Goal: Information Seeking & Learning: Understand process/instructions

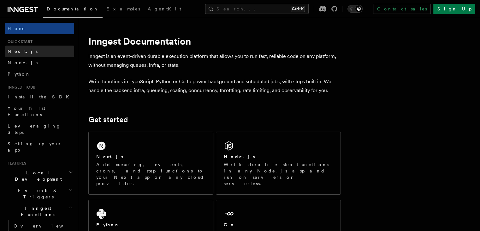
click at [18, 51] on span "Next.js" at bounding box center [23, 51] width 30 height 5
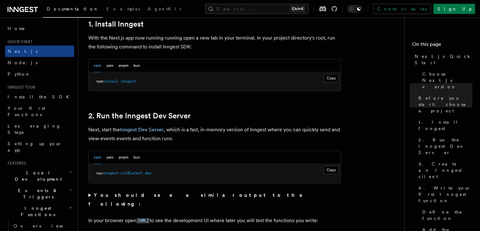
scroll to position [358, 0]
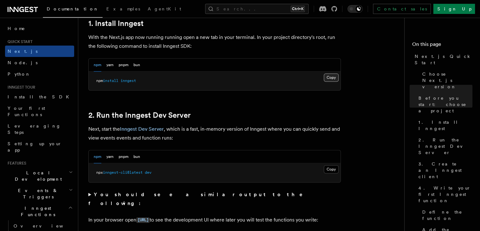
click at [332, 75] on button "Copy Copied" at bounding box center [331, 77] width 15 height 8
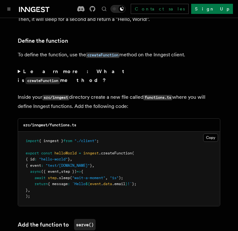
scroll to position [1081, 0]
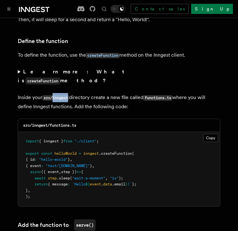
drag, startPoint x: 52, startPoint y: 70, endPoint x: 69, endPoint y: 72, distance: 17.1
click at [69, 95] on code "src/inngest" at bounding box center [55, 97] width 27 height 5
copy code "inngest"
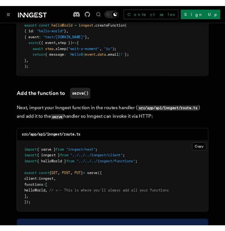
scroll to position [1214, 0]
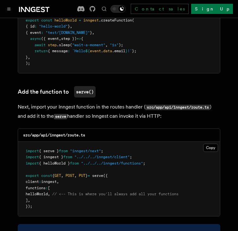
click at [125, 86] on h3 "Add the function to serve()" at bounding box center [119, 91] width 202 height 11
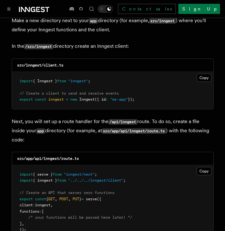
scroll to position [804, 0]
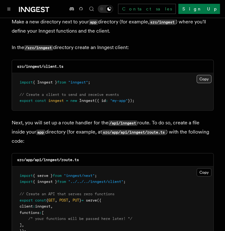
click at [199, 75] on button "Copy Copied" at bounding box center [204, 79] width 15 height 8
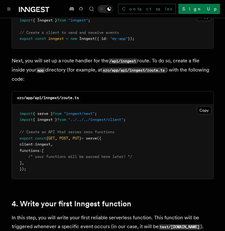
scroll to position [867, 0]
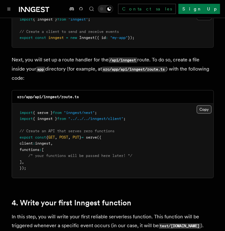
click at [204, 105] on button "Copy Copied" at bounding box center [204, 109] width 15 height 8
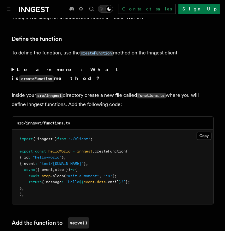
scroll to position [1084, 0]
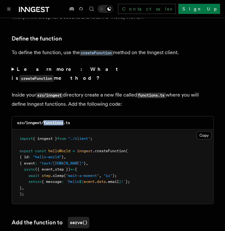
drag, startPoint x: 44, startPoint y: 96, endPoint x: 64, endPoint y: 97, distance: 20.6
click at [64, 120] on code "src/inngest/functions.ts" at bounding box center [43, 122] width 53 height 4
copy code "functions"
click at [204, 131] on button "Copy Copied" at bounding box center [204, 135] width 15 height 8
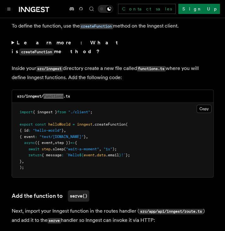
scroll to position [1109, 0]
